Goal: Information Seeking & Learning: Learn about a topic

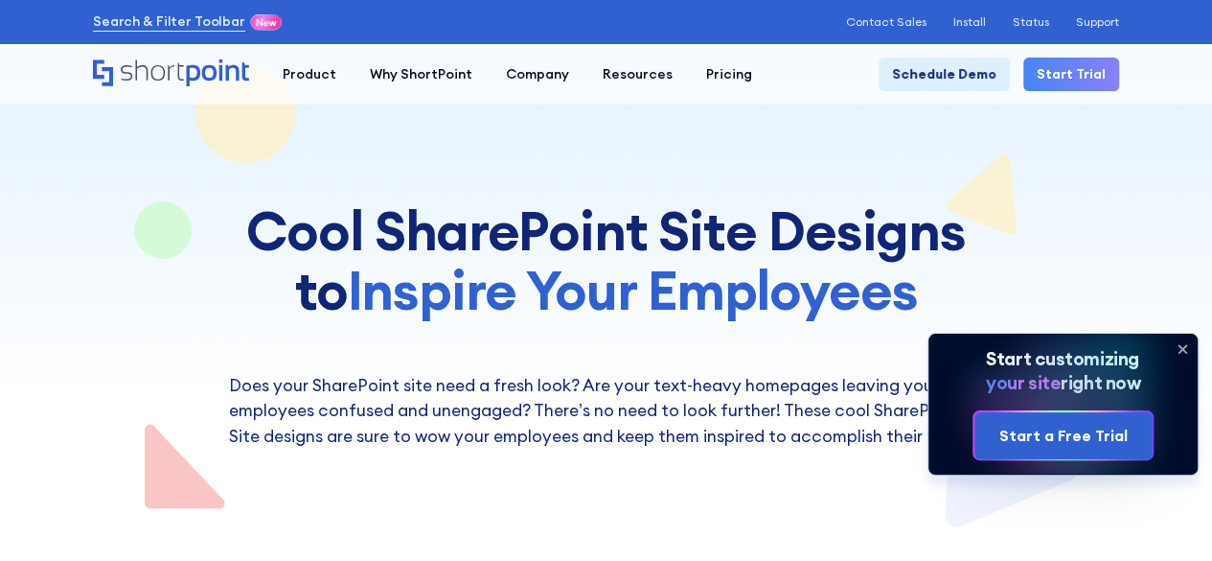
click at [1178, 348] on icon at bounding box center [1182, 349] width 31 height 31
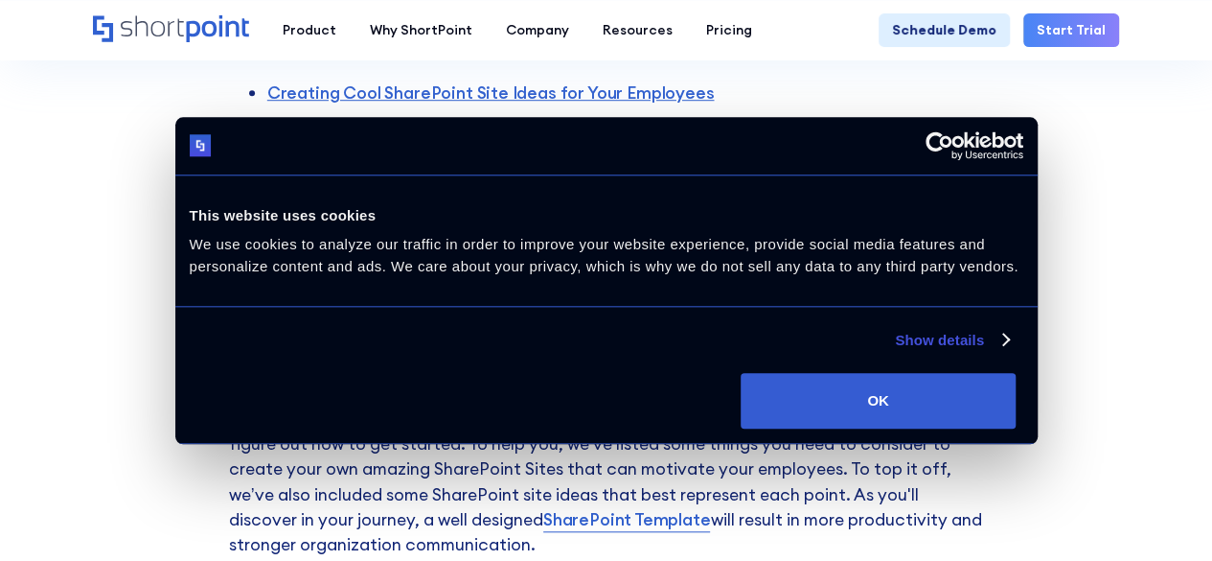
scroll to position [767, 0]
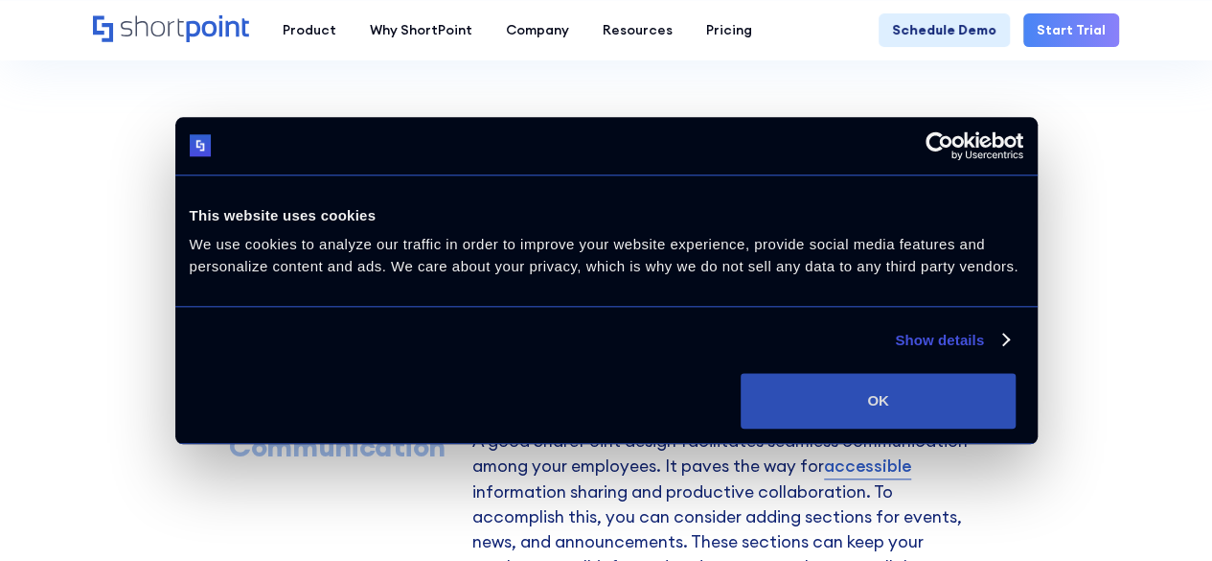
click at [1015, 394] on button "OK" at bounding box center [878, 401] width 275 height 56
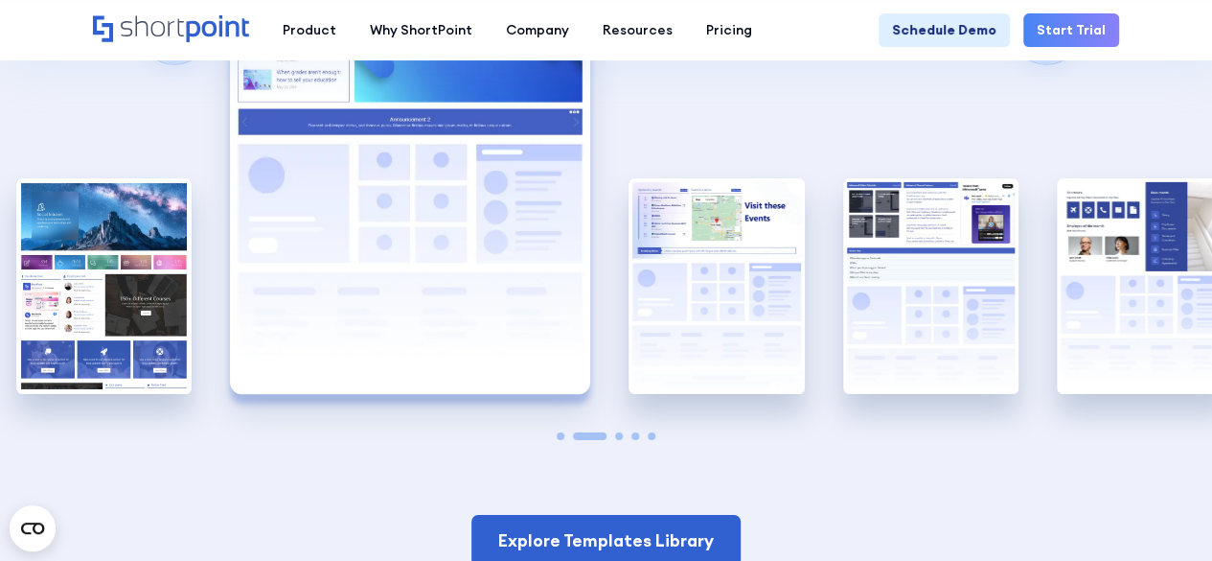
scroll to position [2971, 0]
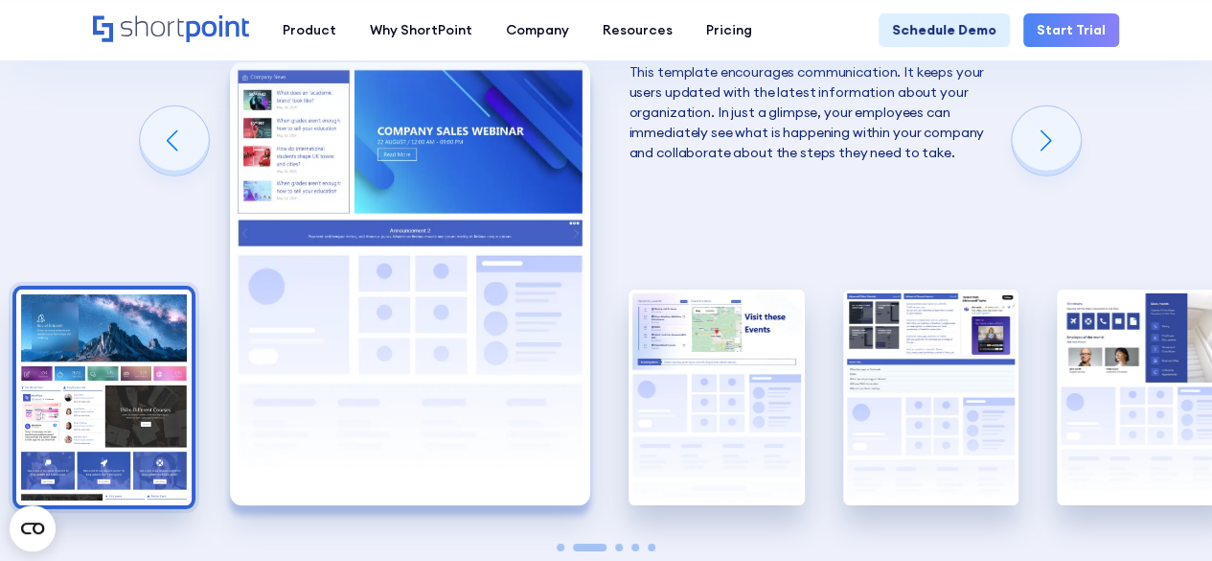
click at [138, 363] on img "1 / 5" at bounding box center [103, 397] width 175 height 216
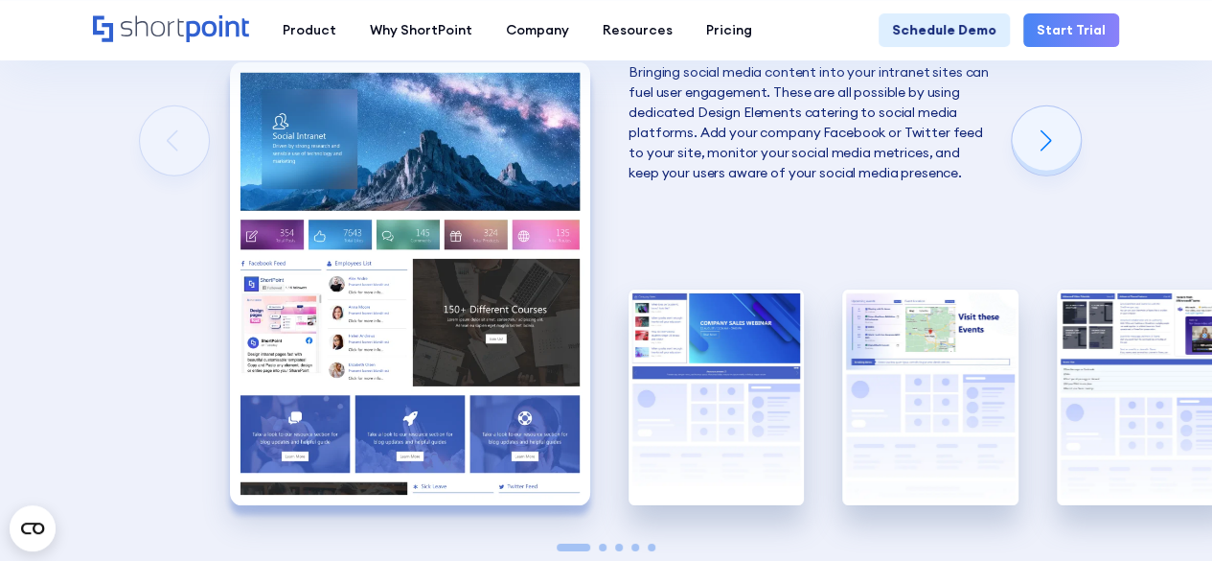
click at [291, 232] on img "1 / 5" at bounding box center [410, 283] width 360 height 443
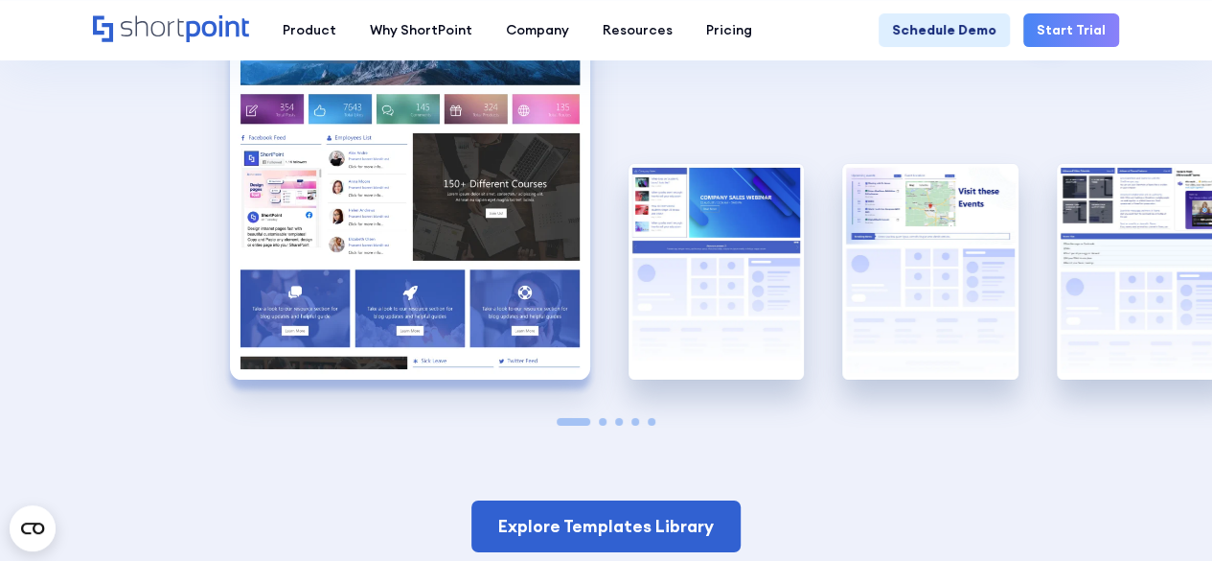
scroll to position [3067, 0]
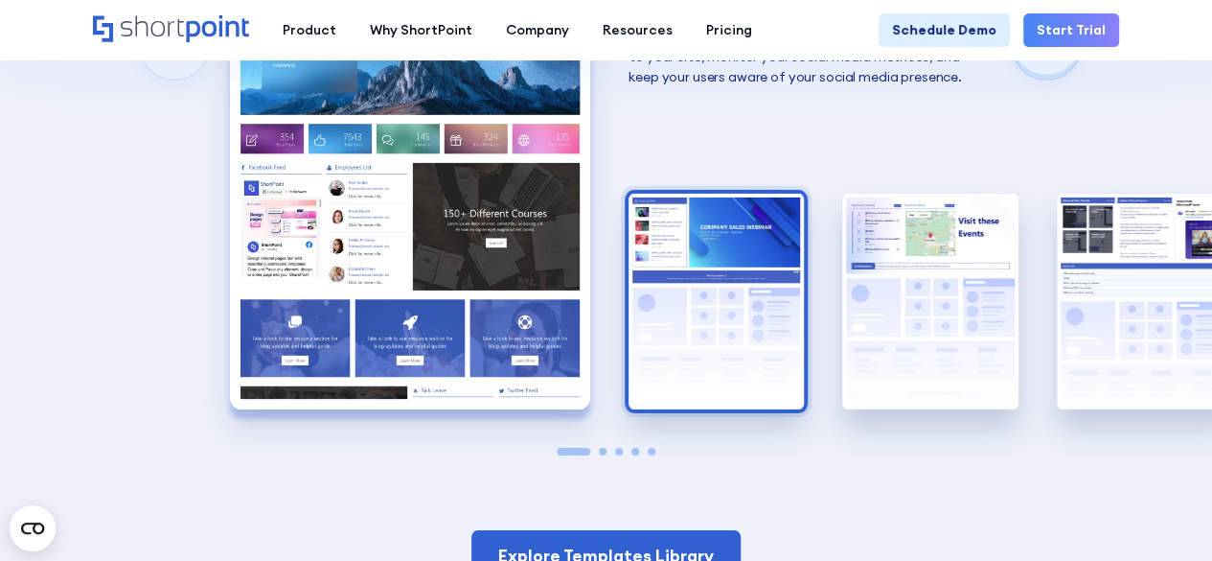
click at [675, 317] on img "2 / 5" at bounding box center [716, 302] width 175 height 216
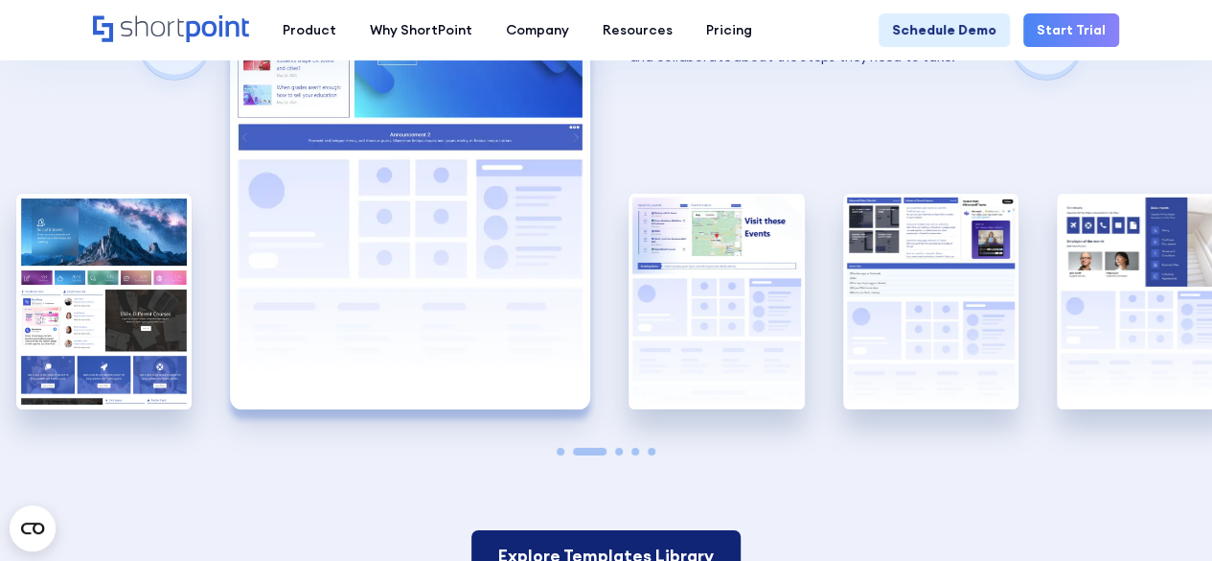
click at [634, 534] on link "Explore Templates Library" at bounding box center [606, 556] width 269 height 52
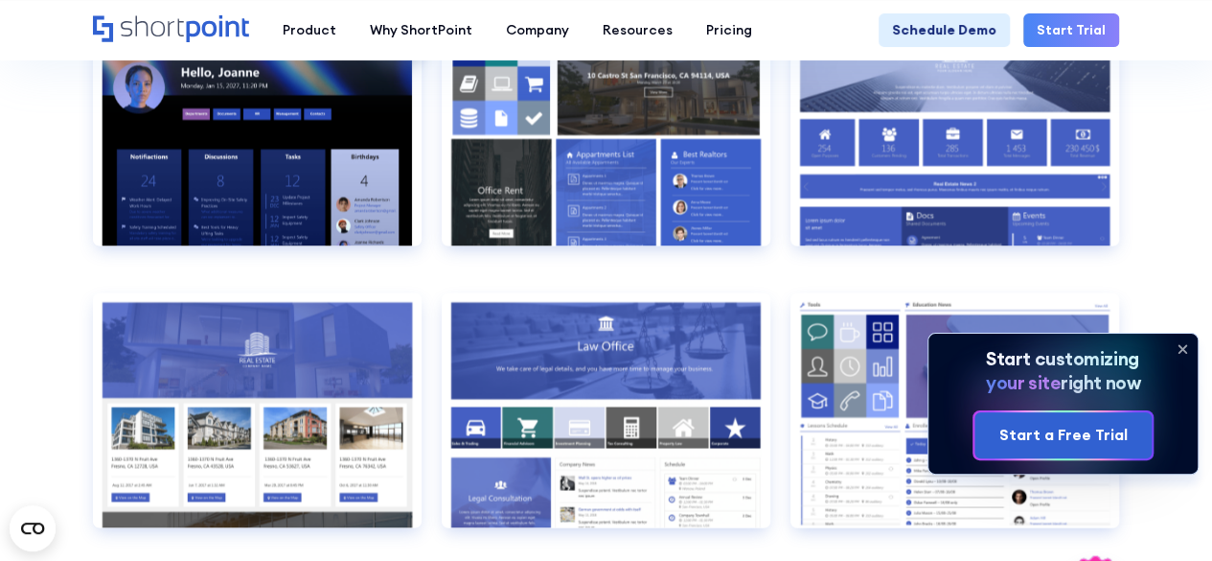
scroll to position [1629, 0]
